Goal: Task Accomplishment & Management: Use online tool/utility

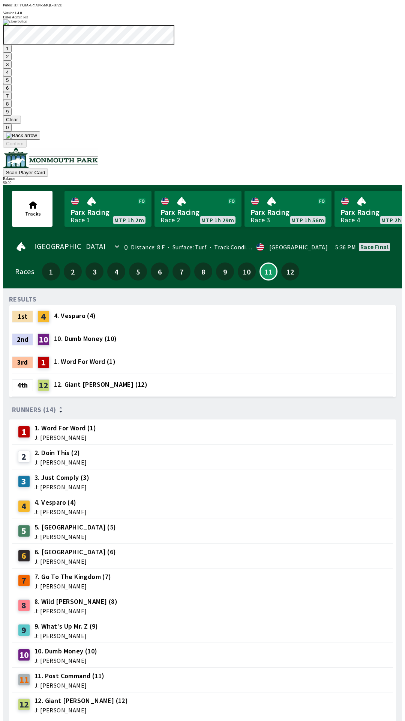
click at [12, 53] on button "1" at bounding box center [7, 49] width 9 height 8
click at [12, 116] on button "9" at bounding box center [7, 112] width 9 height 8
click at [12, 100] on button "7" at bounding box center [7, 96] width 9 height 8
click at [12, 68] on button "3" at bounding box center [7, 64] width 9 height 8
click at [27, 148] on button "Confirm" at bounding box center [15, 144] width 24 height 8
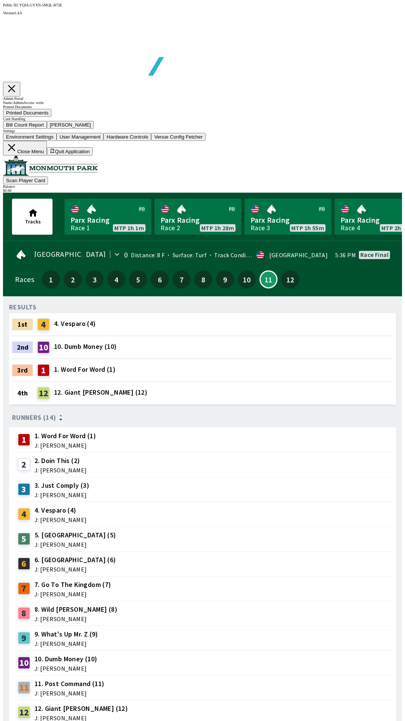
click at [47, 129] on button "Bill Count Report" at bounding box center [25, 125] width 44 height 8
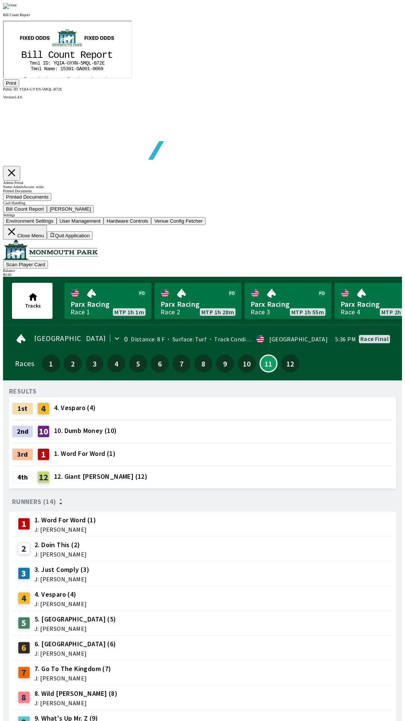
click at [19, 87] on button "Print" at bounding box center [11, 83] width 16 height 8
click at [349, 9] on div at bounding box center [202, 6] width 399 height 6
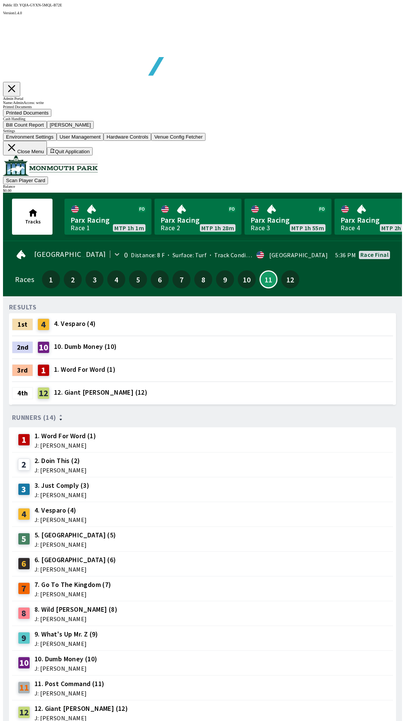
click at [94, 129] on button "[PERSON_NAME]" at bounding box center [70, 125] width 47 height 8
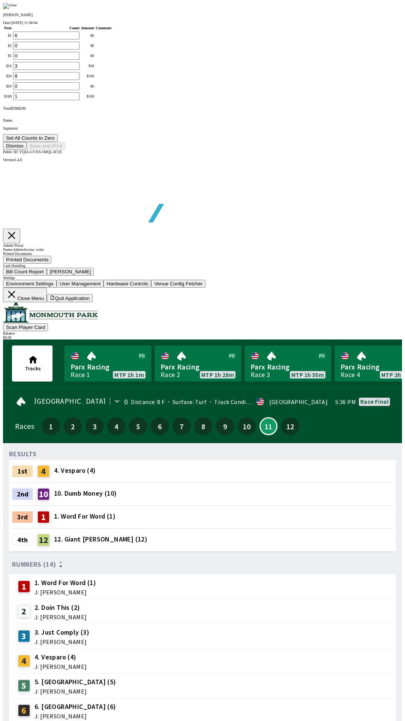
click at [58, 142] on button "Set All Counts to Zero" at bounding box center [30, 138] width 55 height 8
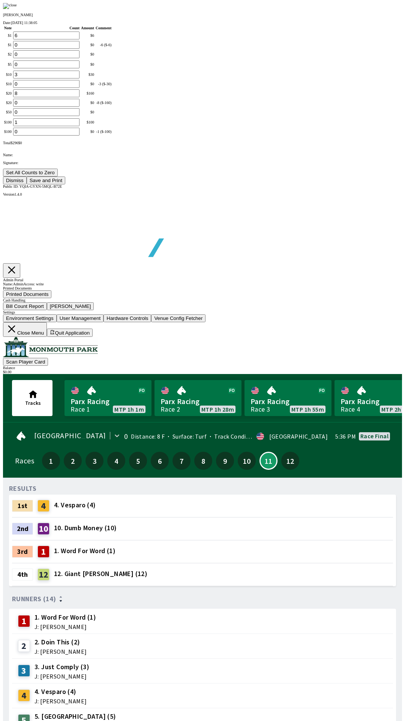
click at [65, 184] on button "Save and Print" at bounding box center [46, 180] width 39 height 8
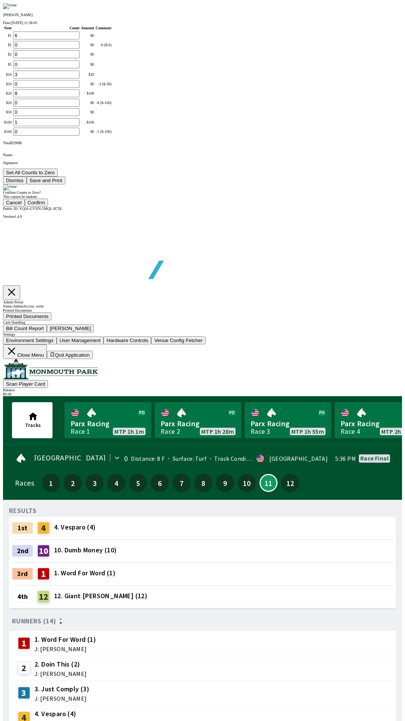
click at [48, 206] on button "Confirm" at bounding box center [37, 203] width 24 height 8
type input "0"
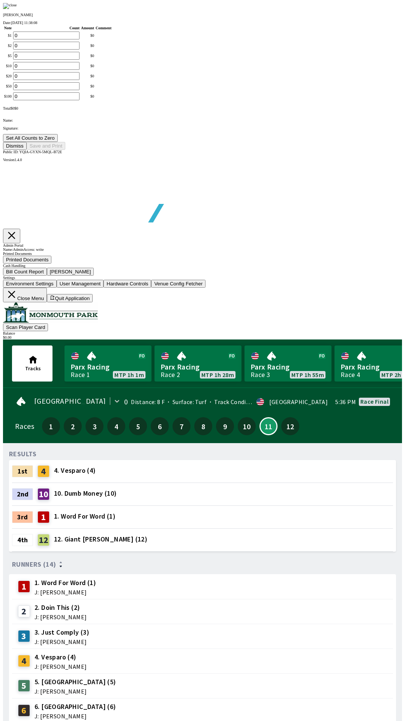
click at [27, 150] on button "Dismiss" at bounding box center [15, 146] width 24 height 8
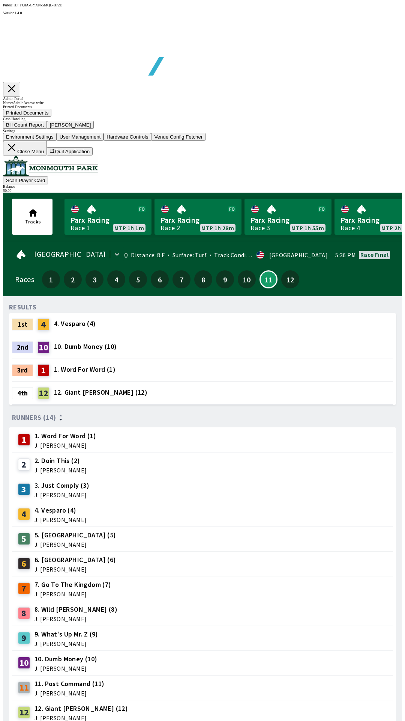
click at [47, 155] on button "Close Menu" at bounding box center [25, 148] width 44 height 15
